Goal: Find contact information: Find contact information

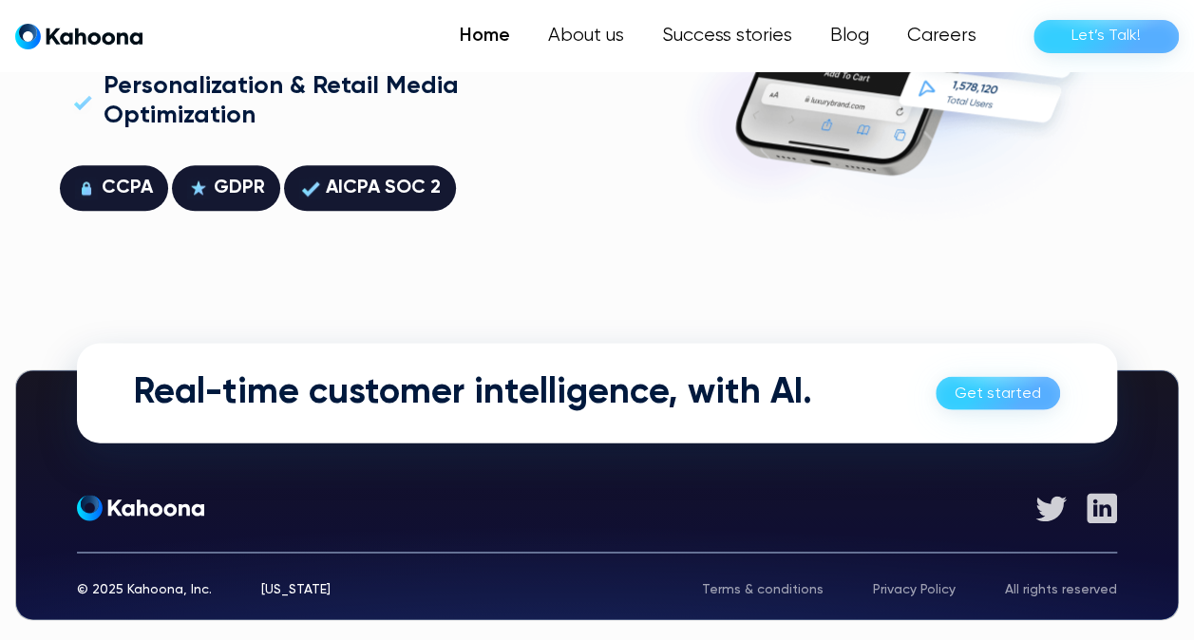
scroll to position [4709, 0]
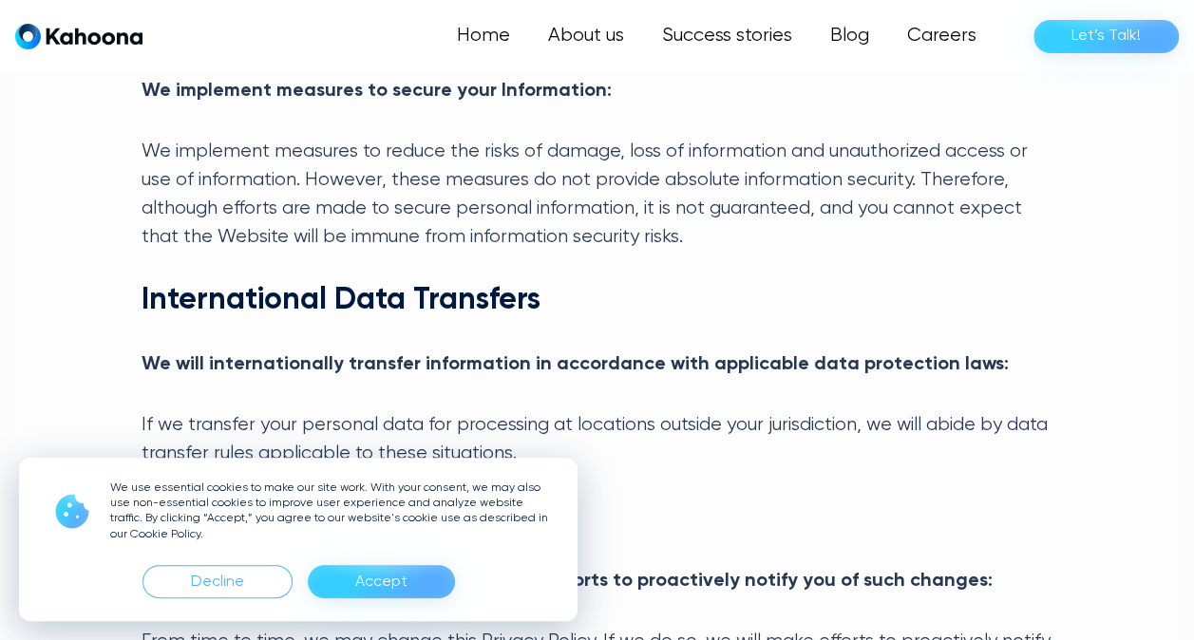
click at [374, 583] on div "Accept" at bounding box center [381, 582] width 52 height 30
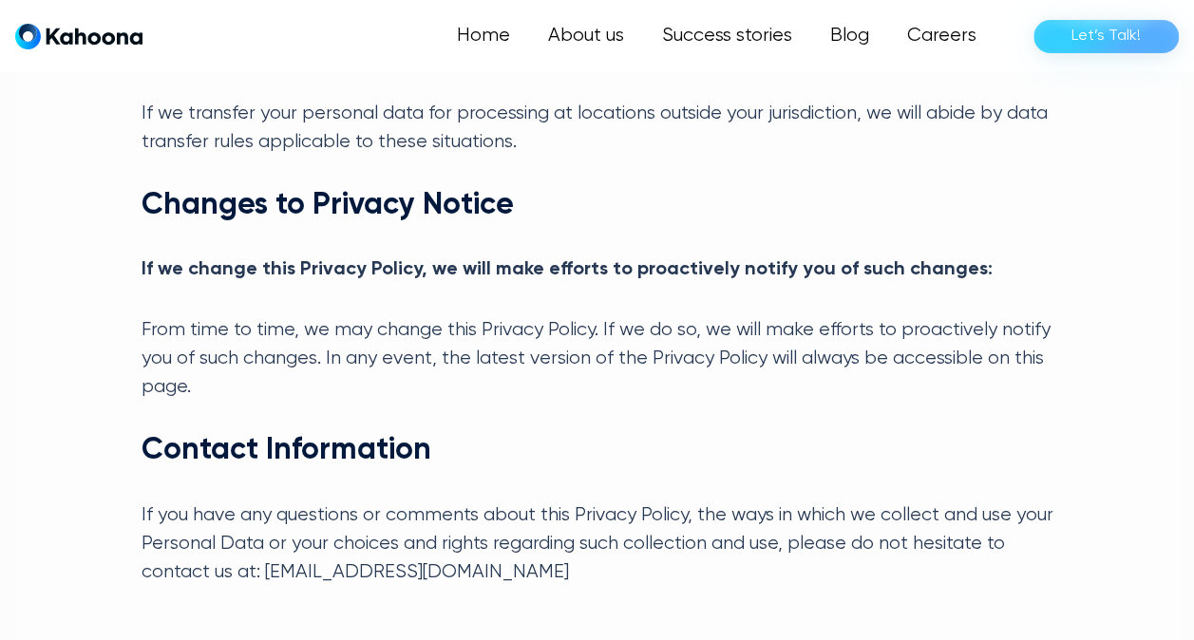
scroll to position [3179, 0]
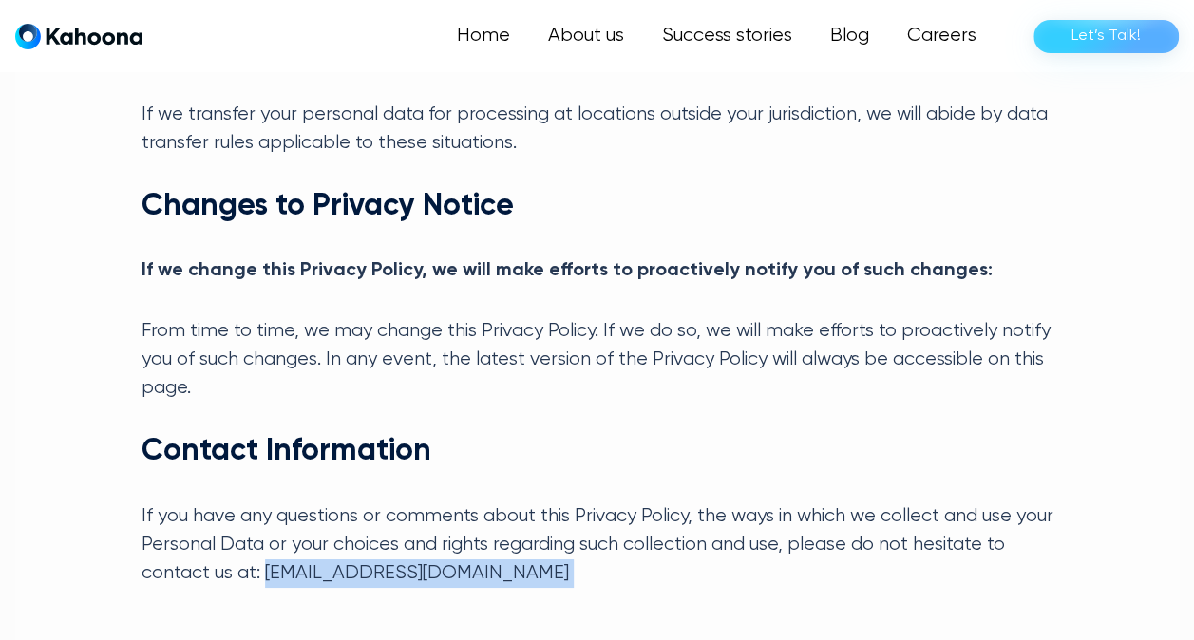
drag, startPoint x: 169, startPoint y: 485, endPoint x: 338, endPoint y: 506, distance: 170.4
copy div "privacy@kahoona.io​ ‍"
